Goal: Task Accomplishment & Management: Complete application form

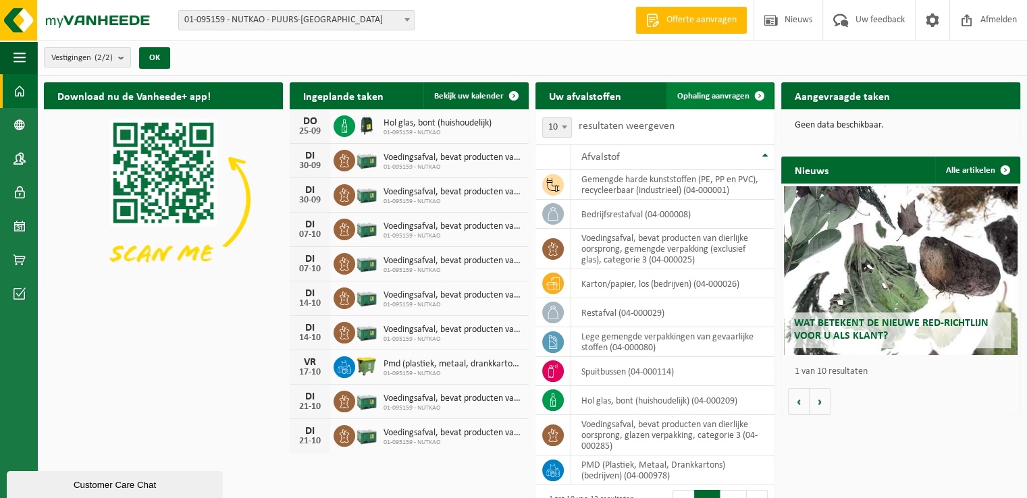
click at [697, 95] on span "Ophaling aanvragen" at bounding box center [713, 96] width 72 height 9
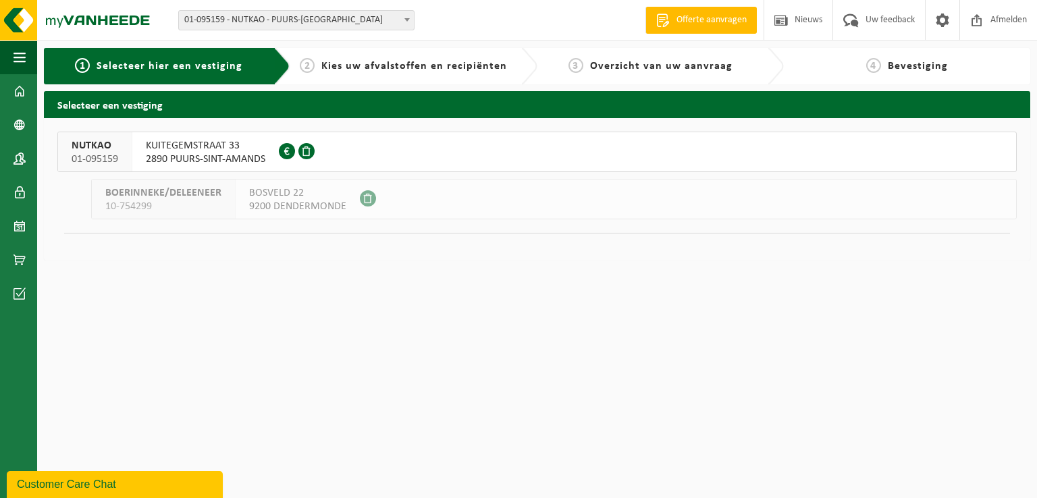
click at [360, 147] on button "NUTKAO 01-095159 KUITEGEMSTRAAT 33 2890 PUURS-SINT-AMANDS 0412.757.764" at bounding box center [537, 152] width 960 height 41
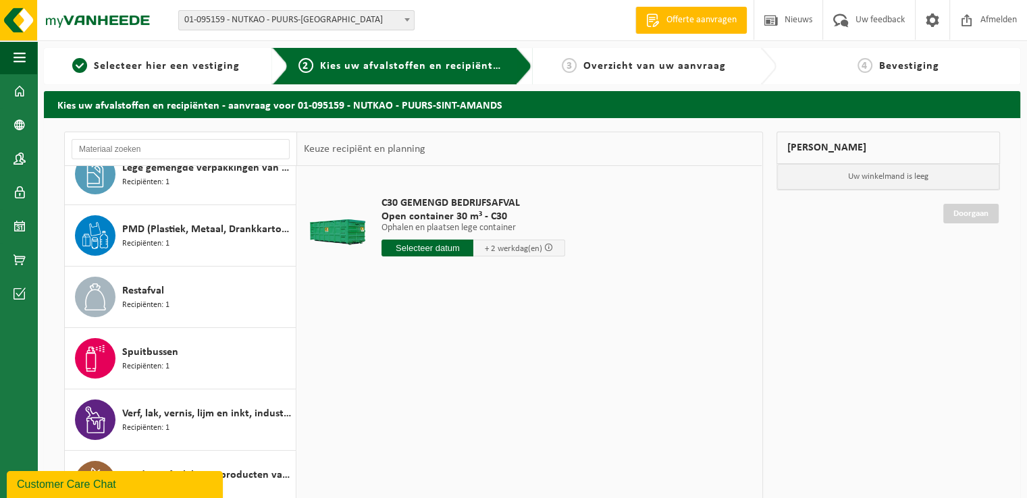
scroll to position [135, 0]
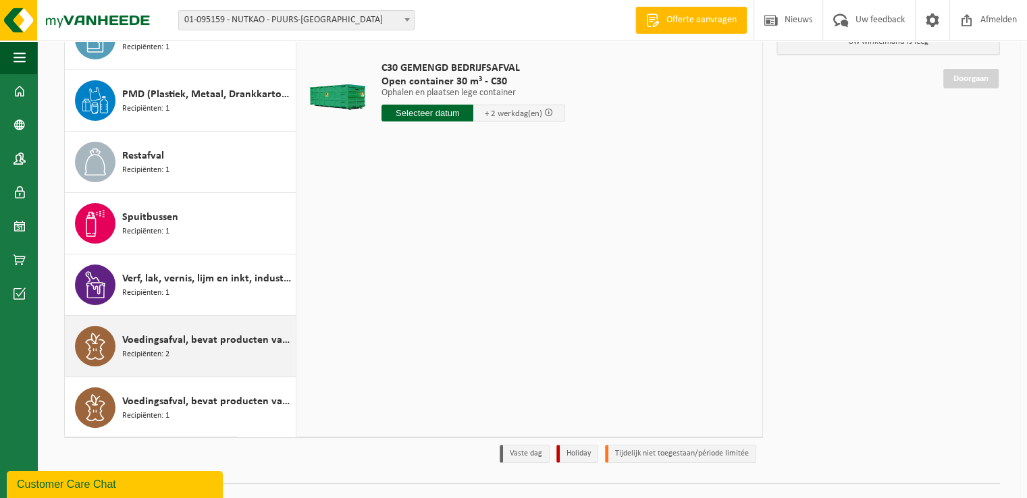
click at [224, 359] on div "Voedingsafval, bevat producten van dierlijke oorsprong, gemengde verpakking (ex…" at bounding box center [207, 346] width 170 height 41
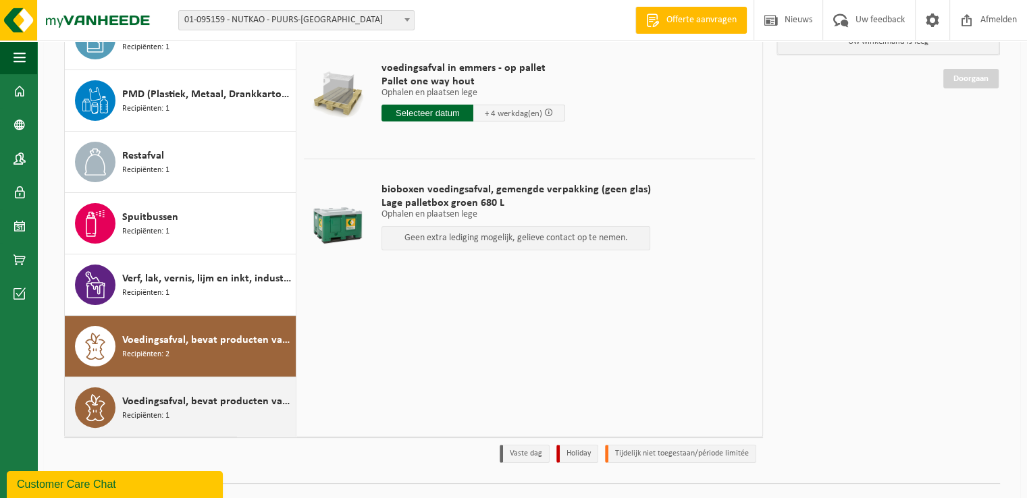
click at [226, 400] on span "Voedingsafval, bevat producten van dierlijke oorsprong, glazen verpakking, cate…" at bounding box center [207, 402] width 170 height 16
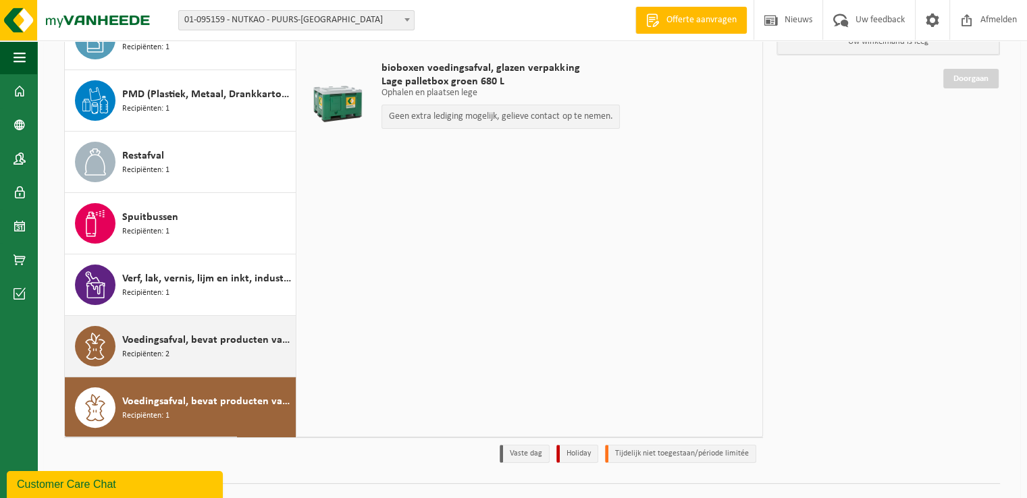
click at [228, 349] on div "Voedingsafval, bevat producten van dierlijke oorsprong, gemengde verpakking (ex…" at bounding box center [207, 346] width 170 height 41
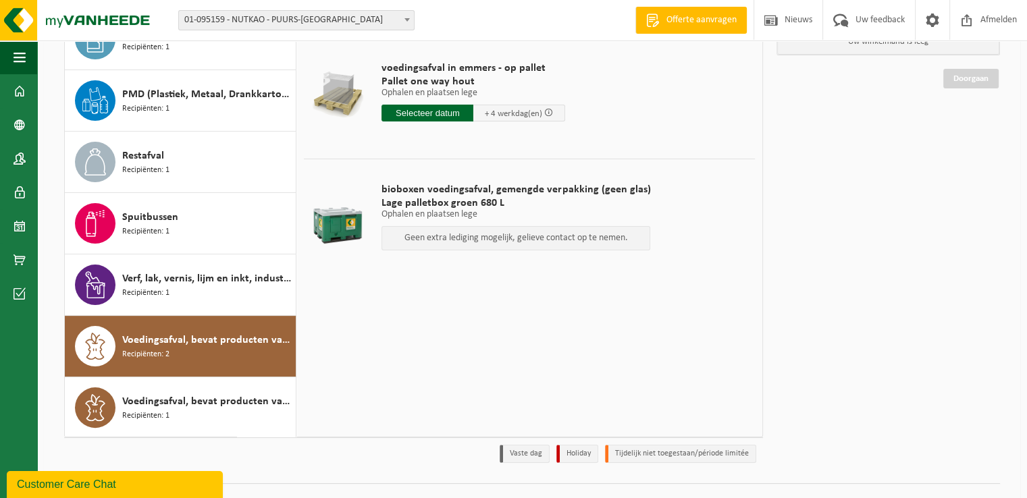
click at [419, 113] on input "text" at bounding box center [428, 113] width 92 height 17
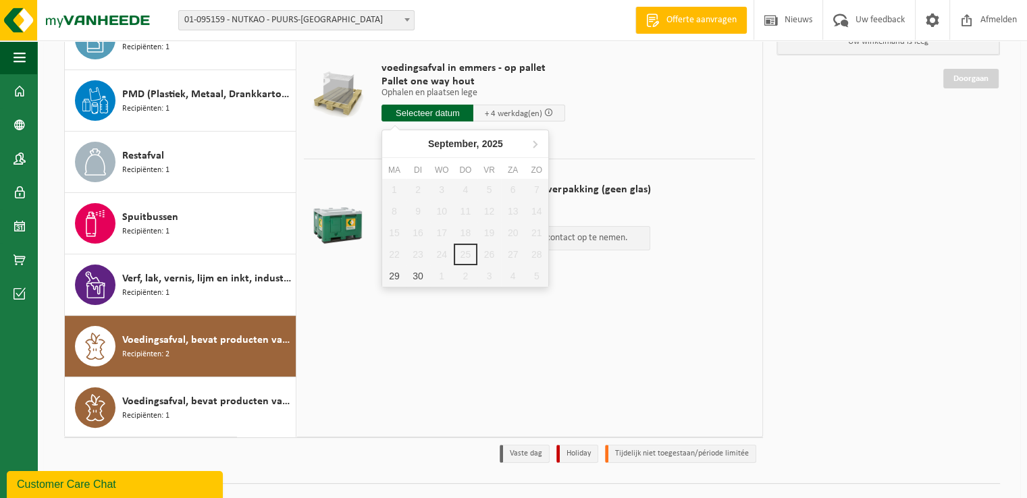
click at [419, 113] on input "text" at bounding box center [428, 113] width 92 height 17
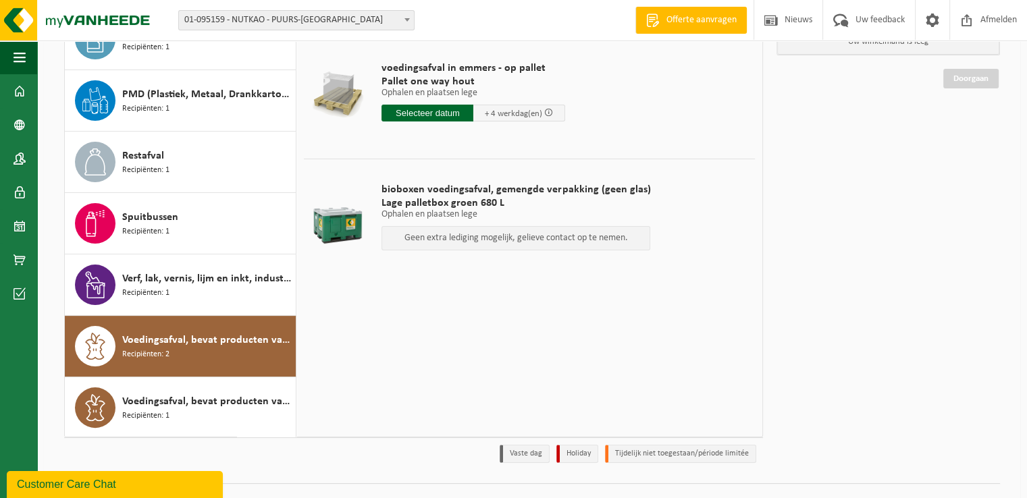
click at [667, 111] on td "voedingsafval in emmers - op pallet Pallet one way hout Ophalen en plaatsen leg…" at bounding box center [563, 95] width 384 height 114
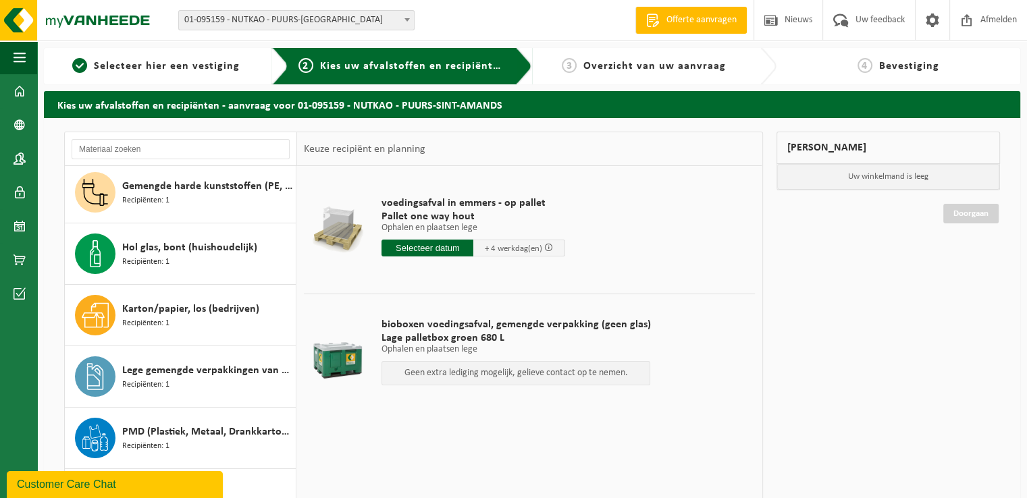
scroll to position [0, 0]
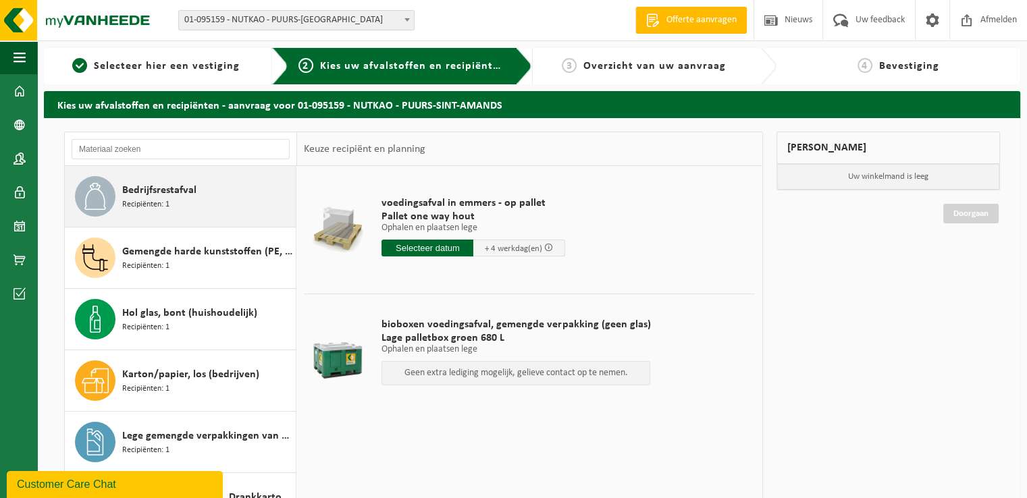
click at [201, 200] on div "Bedrijfsrestafval Recipiënten: 1" at bounding box center [207, 196] width 170 height 41
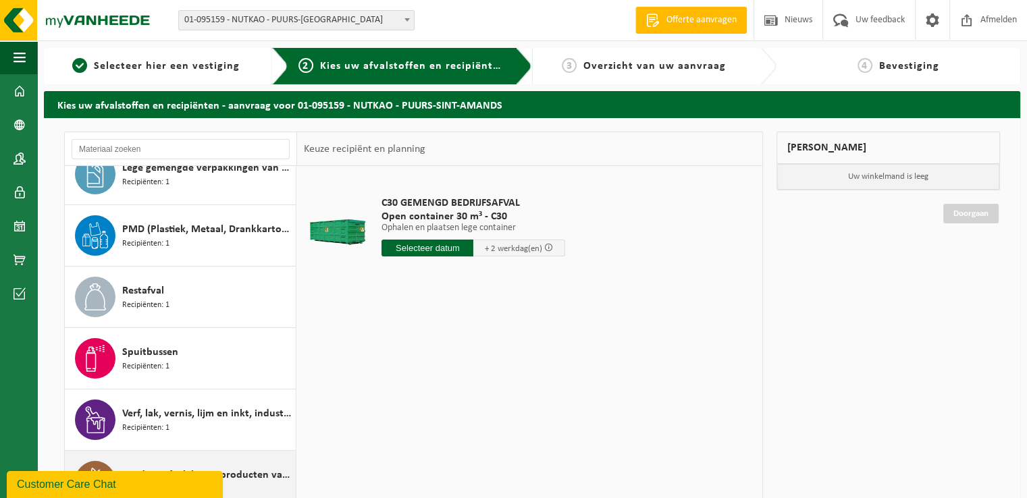
scroll to position [161, 0]
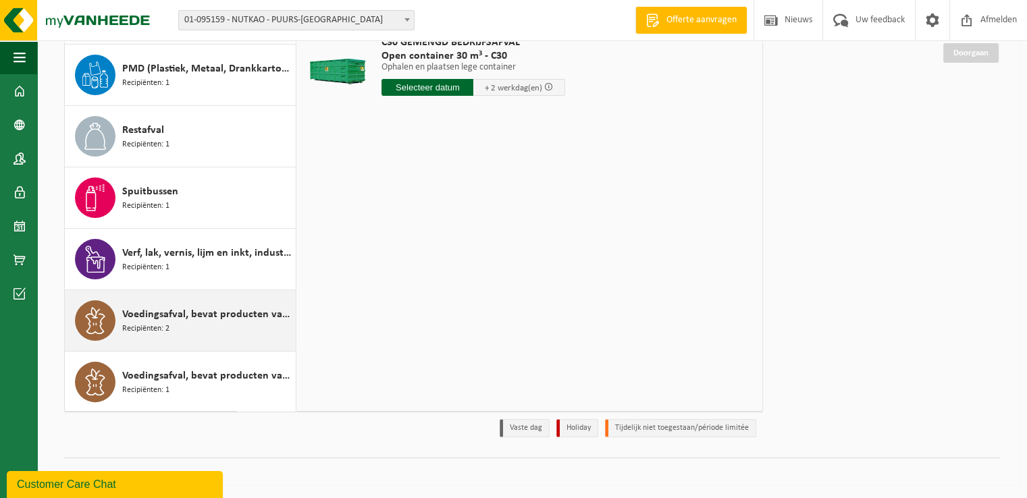
click at [219, 338] on div "Voedingsafval, bevat producten van dierlijke oorsprong, gemengde verpakking (ex…" at bounding box center [181, 320] width 232 height 61
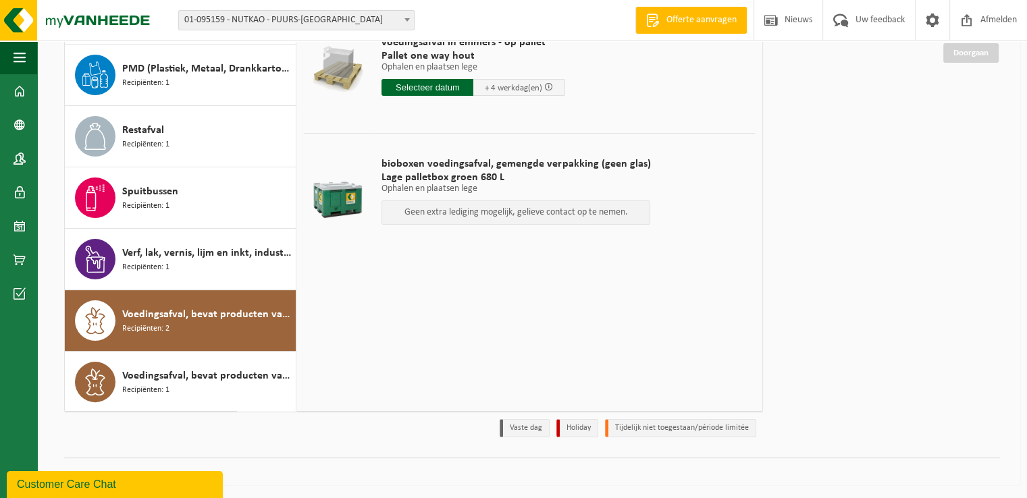
click at [411, 95] on input "text" at bounding box center [428, 87] width 92 height 17
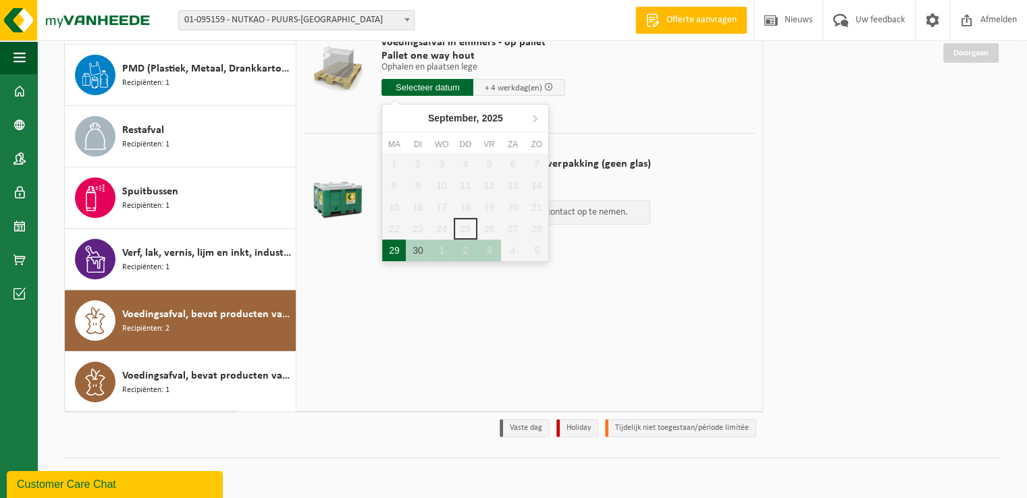
click at [394, 255] on div "29" at bounding box center [394, 251] width 24 height 22
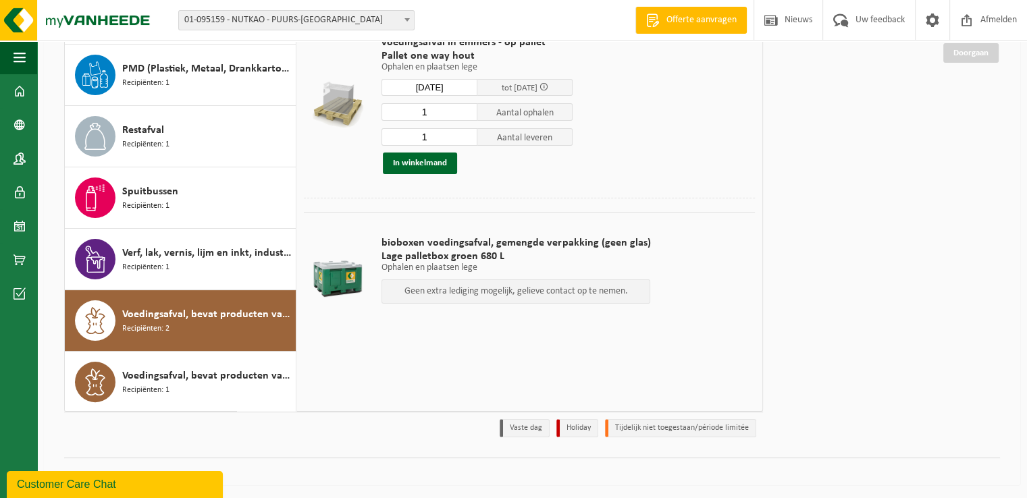
type input "Van 2025-09-29"
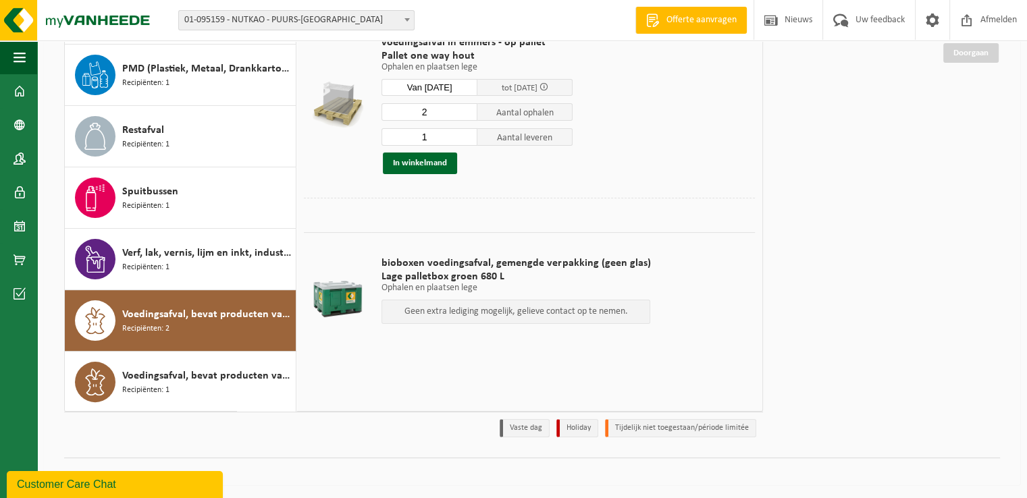
click at [469, 107] on input "2" at bounding box center [430, 112] width 96 height 18
click at [469, 107] on input "3" at bounding box center [430, 112] width 96 height 18
click at [469, 107] on input "4" at bounding box center [430, 112] width 96 height 18
click at [469, 107] on input "5" at bounding box center [430, 112] width 96 height 18
click at [469, 107] on input "6" at bounding box center [430, 112] width 96 height 18
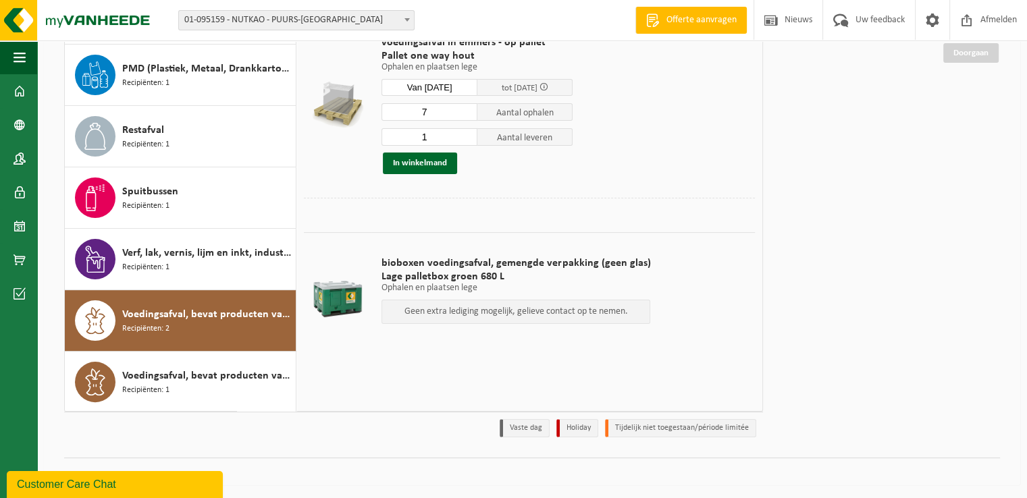
click at [469, 107] on input "7" at bounding box center [430, 112] width 96 height 18
type input "8"
click at [469, 107] on input "8" at bounding box center [430, 112] width 96 height 18
type input "0"
click at [469, 138] on input "0" at bounding box center [430, 137] width 96 height 18
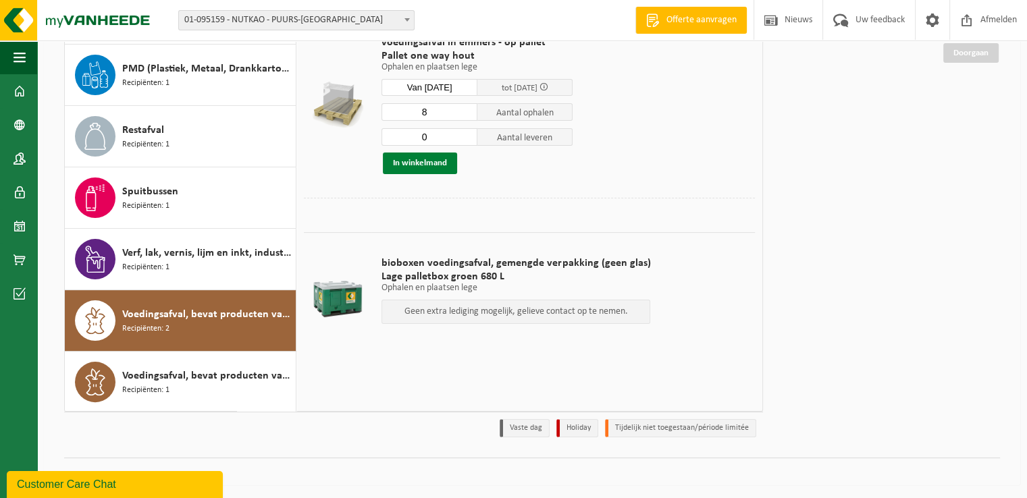
click at [444, 163] on button "In winkelmand" at bounding box center [420, 164] width 74 height 22
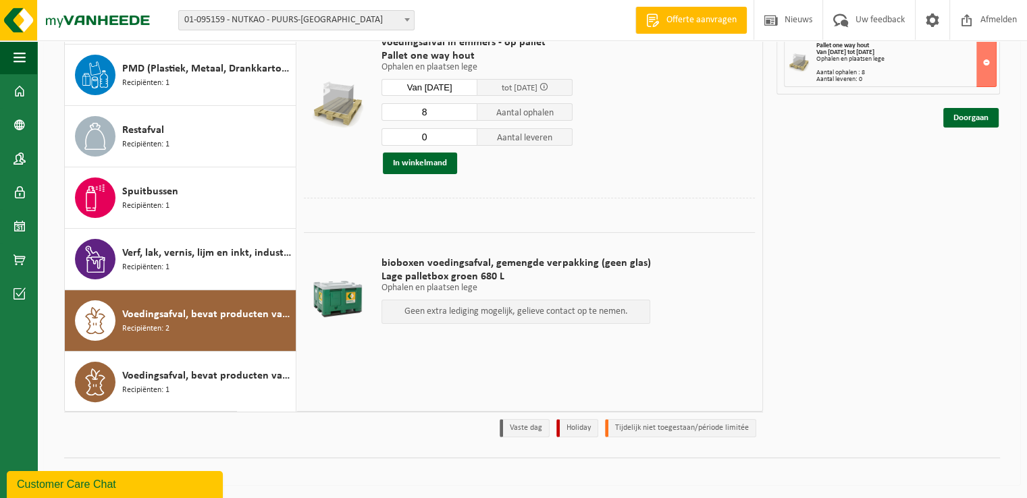
scroll to position [93, 0]
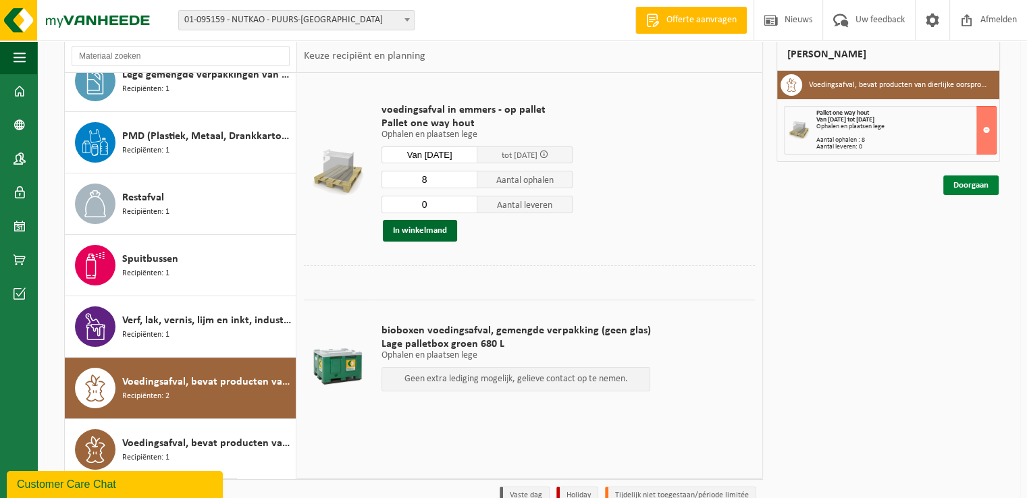
click at [962, 188] on link "Doorgaan" at bounding box center [970, 186] width 55 height 20
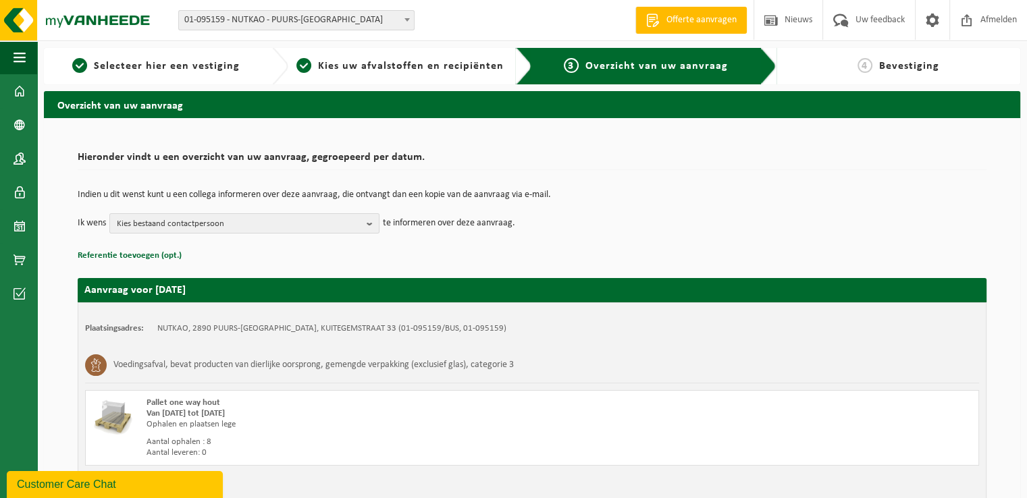
scroll to position [91, 0]
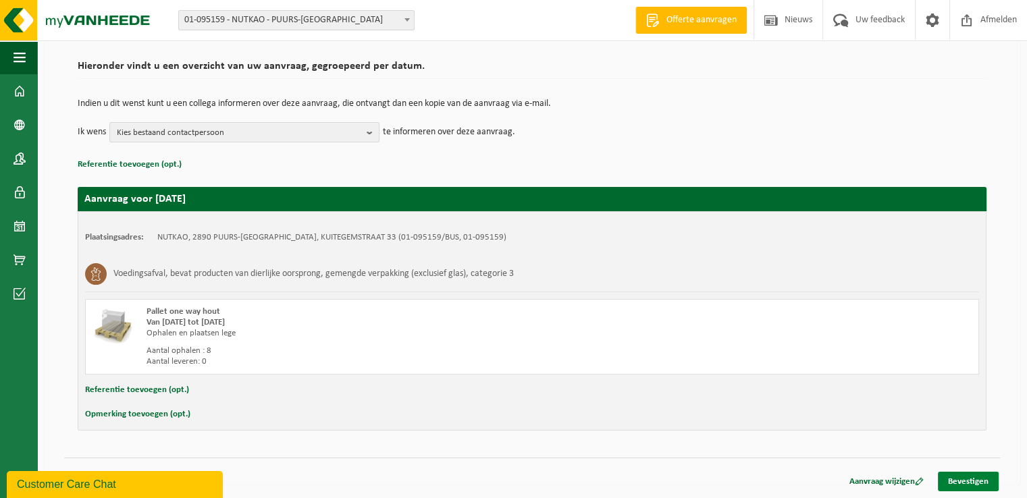
click at [959, 485] on link "Bevestigen" at bounding box center [968, 482] width 61 height 20
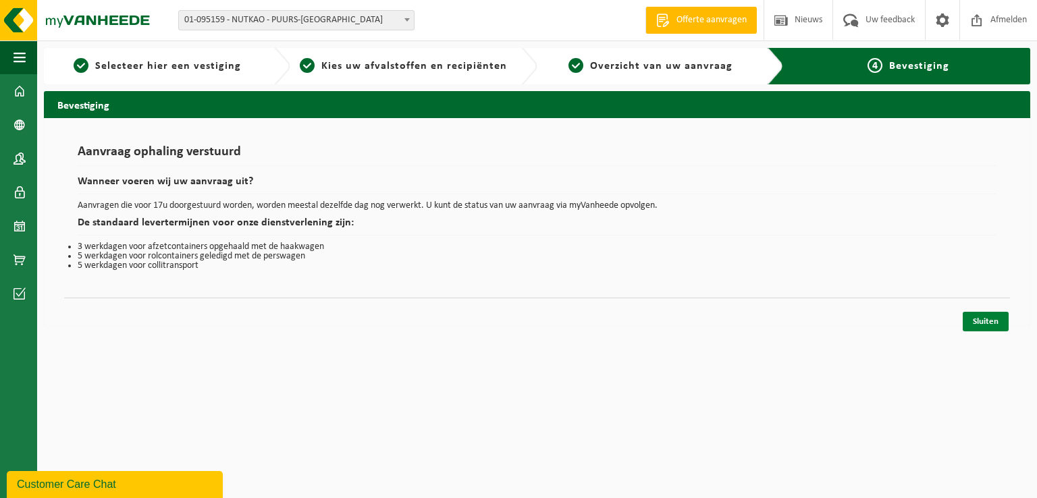
click at [983, 324] on link "Sluiten" at bounding box center [986, 322] width 46 height 20
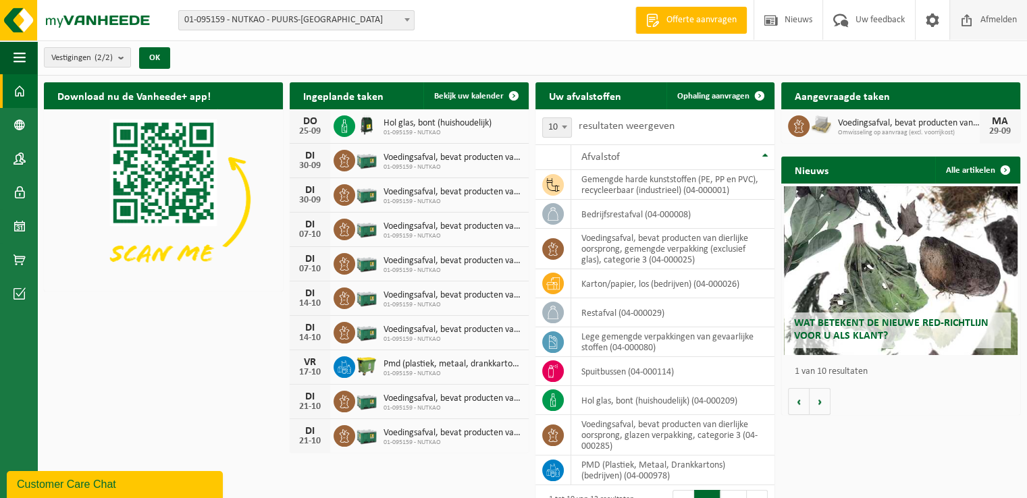
click at [995, 21] on span "Afmelden" at bounding box center [998, 20] width 43 height 40
